Goal: Navigation & Orientation: Find specific page/section

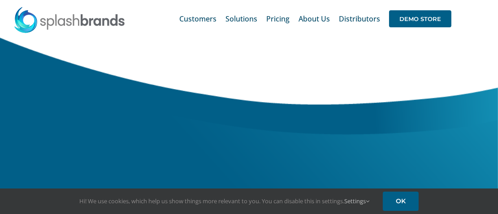
click at [208, 18] on span "Customers" at bounding box center [197, 18] width 37 height 7
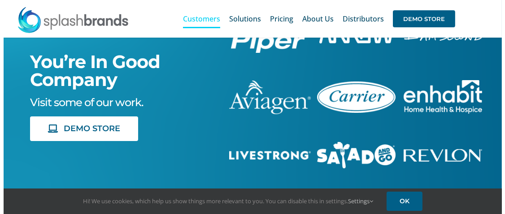
scroll to position [35, 0]
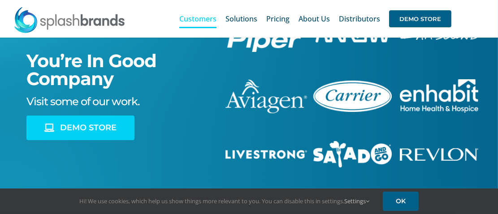
click at [98, 126] on span "DEMO STORE" at bounding box center [88, 127] width 56 height 9
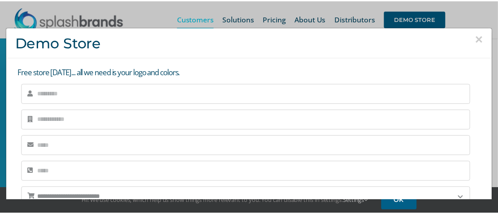
scroll to position [73, 0]
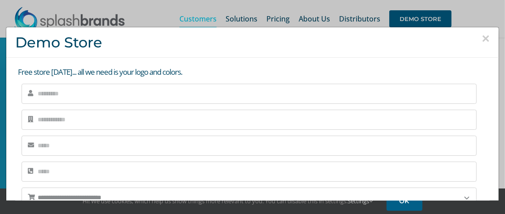
click at [481, 40] on button "×" at bounding box center [485, 38] width 8 height 13
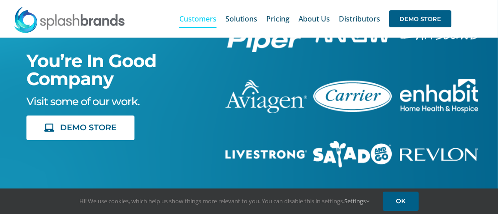
click at [426, 75] on div "You’re In Good Company Visit some of our work. DEMO STORE" at bounding box center [249, 122] width 518 height 314
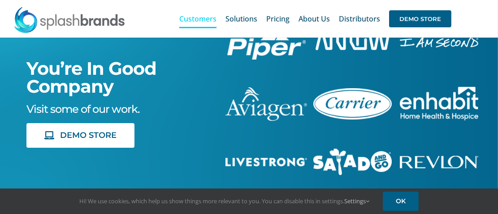
scroll to position [71, 0]
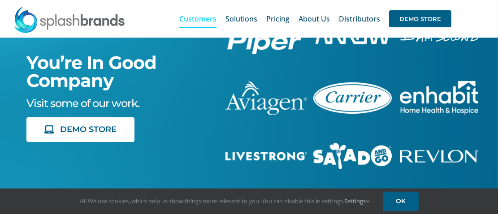
click at [351, 93] on img "carrier-1B" at bounding box center [352, 97] width 78 height 31
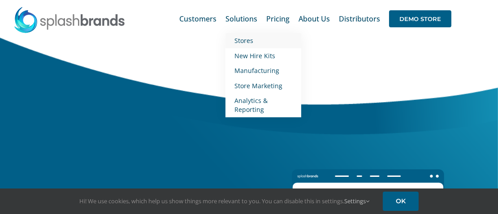
click at [244, 43] on span "Stores" at bounding box center [243, 40] width 19 height 9
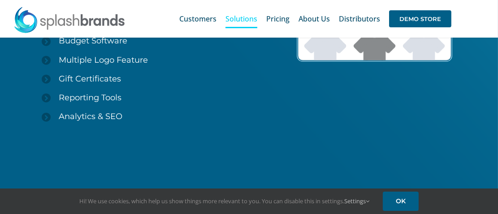
scroll to position [1372, 0]
